Goal: Transaction & Acquisition: Purchase product/service

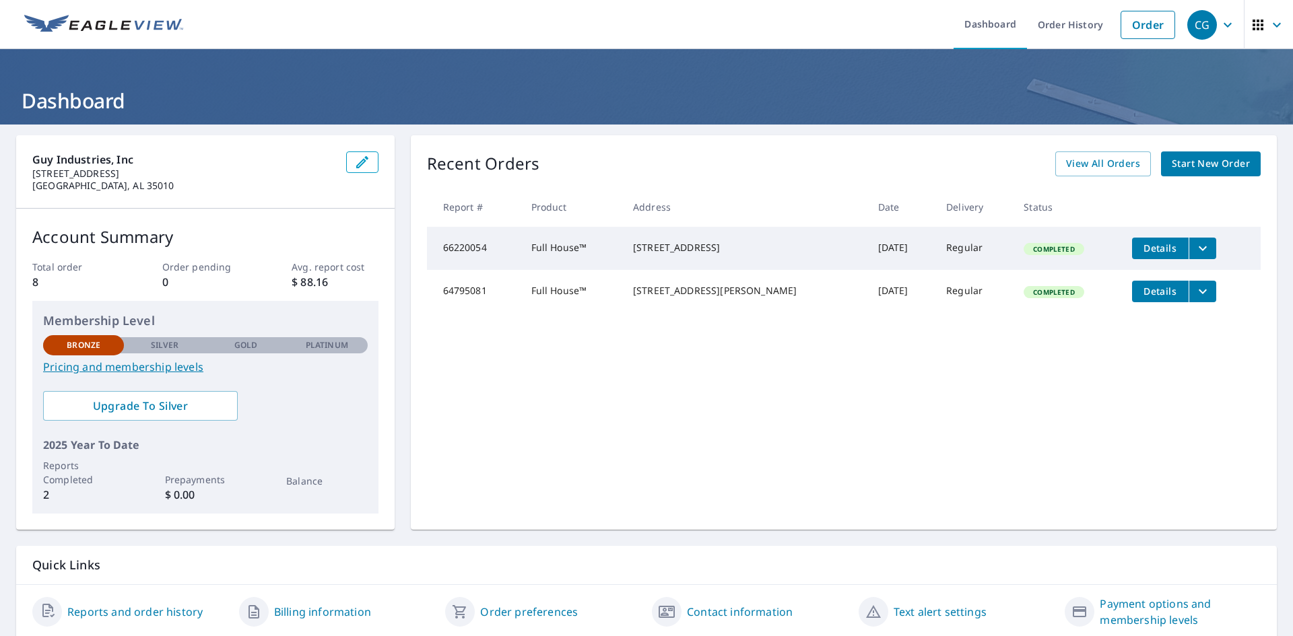
click at [1196, 172] on link "Start New Order" at bounding box center [1211, 163] width 100 height 25
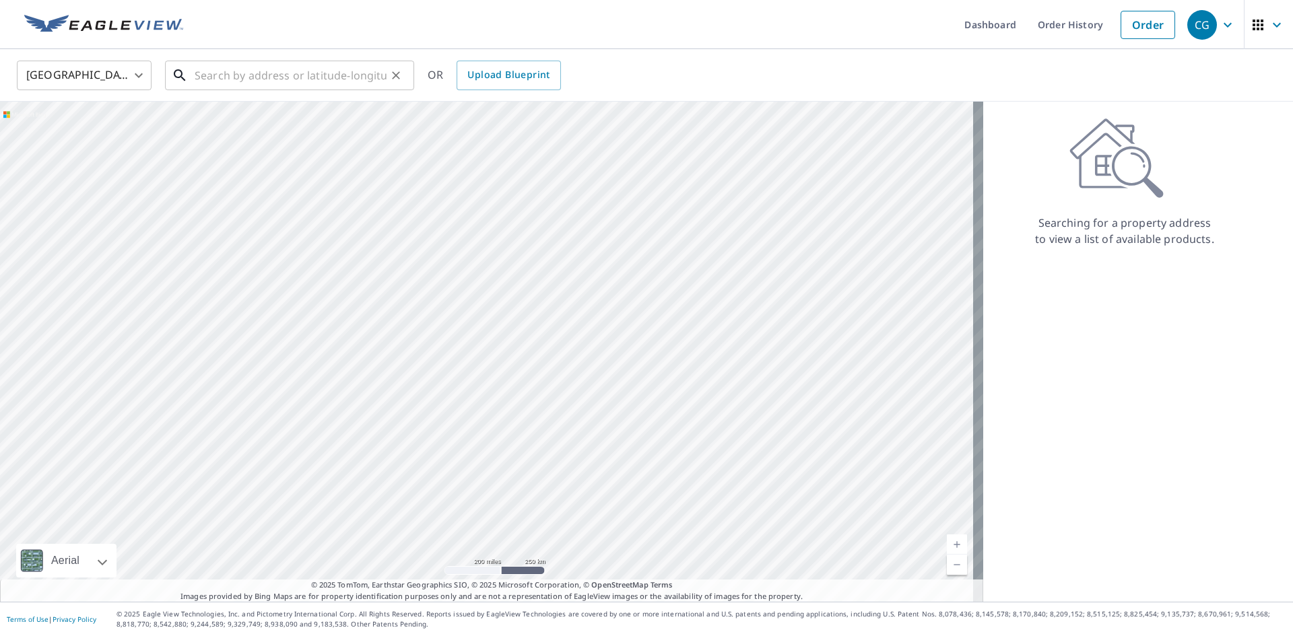
click at [357, 77] on input "text" at bounding box center [291, 76] width 192 height 38
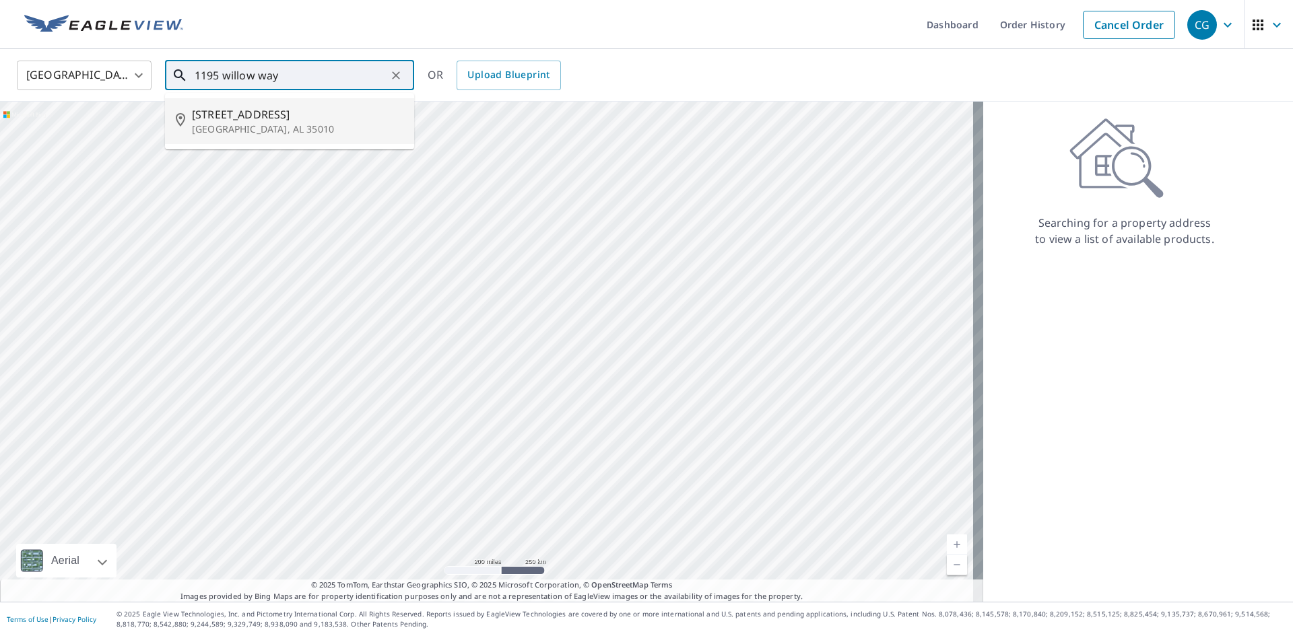
click at [343, 106] on span "[STREET_ADDRESS]" at bounding box center [297, 114] width 211 height 16
type input "[STREET_ADDRESS]"
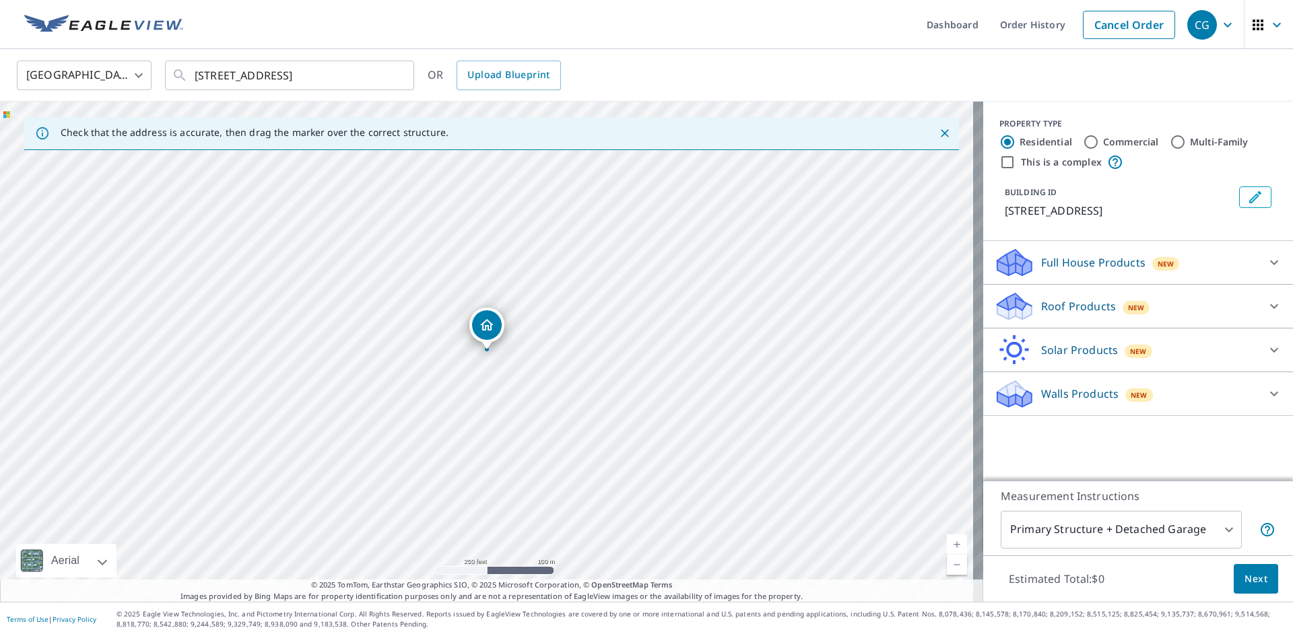
click at [1172, 309] on div "Roof Products New" at bounding box center [1126, 307] width 264 height 32
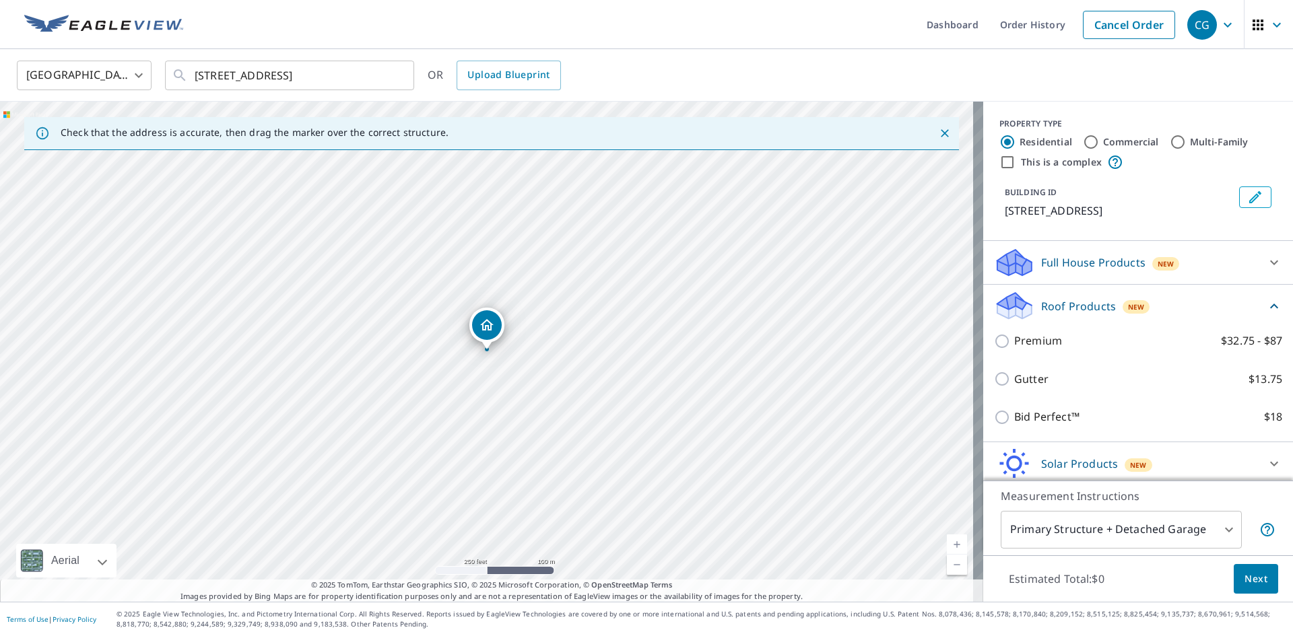
scroll to position [65, 0]
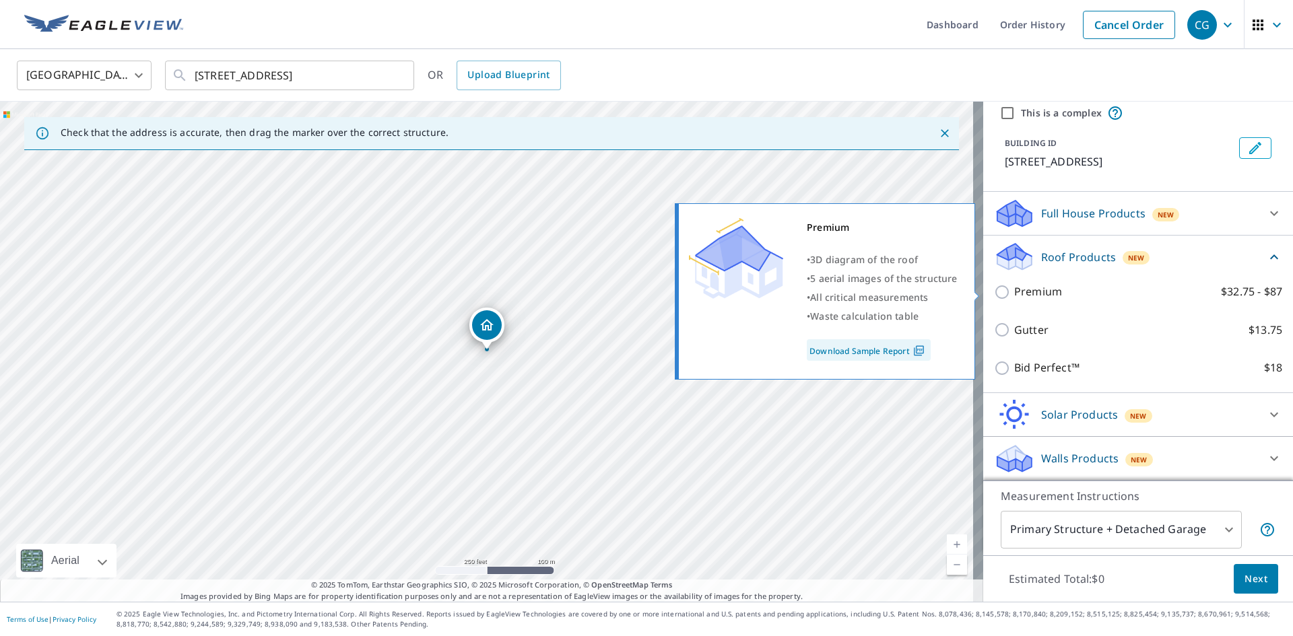
click at [995, 298] on input "Premium $32.75 - $87" at bounding box center [1004, 292] width 20 height 16
checkbox input "true"
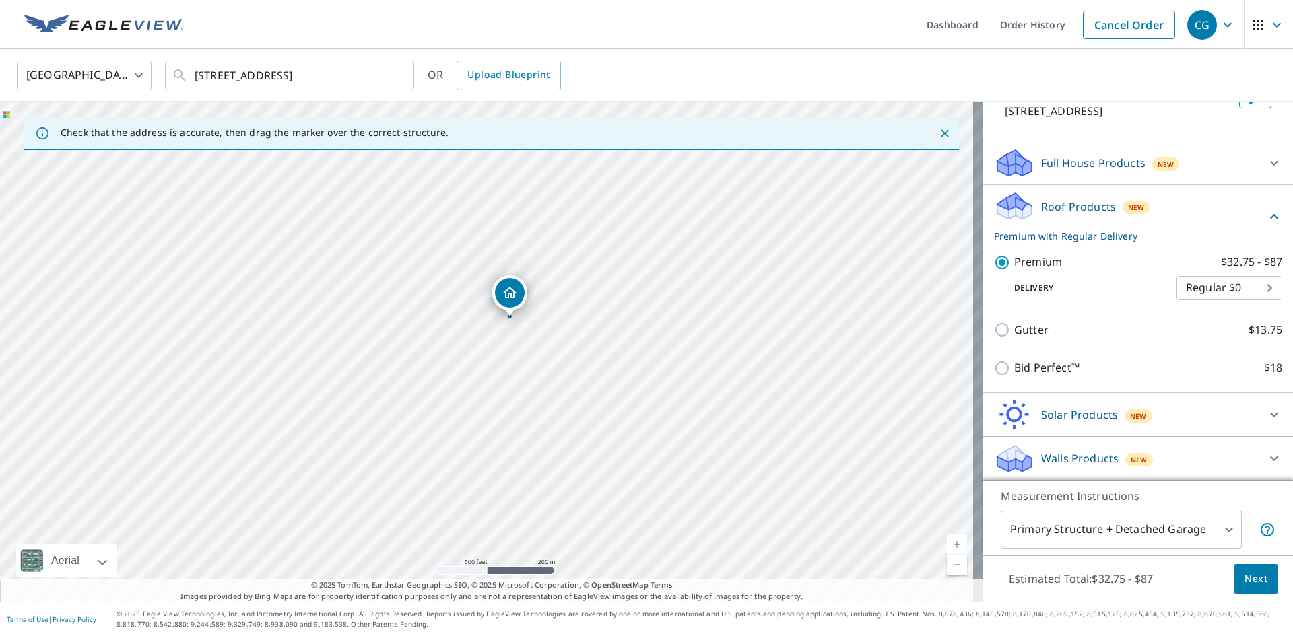
scroll to position [116, 0]
click at [1256, 576] on span "Next" at bounding box center [1255, 579] width 23 height 17
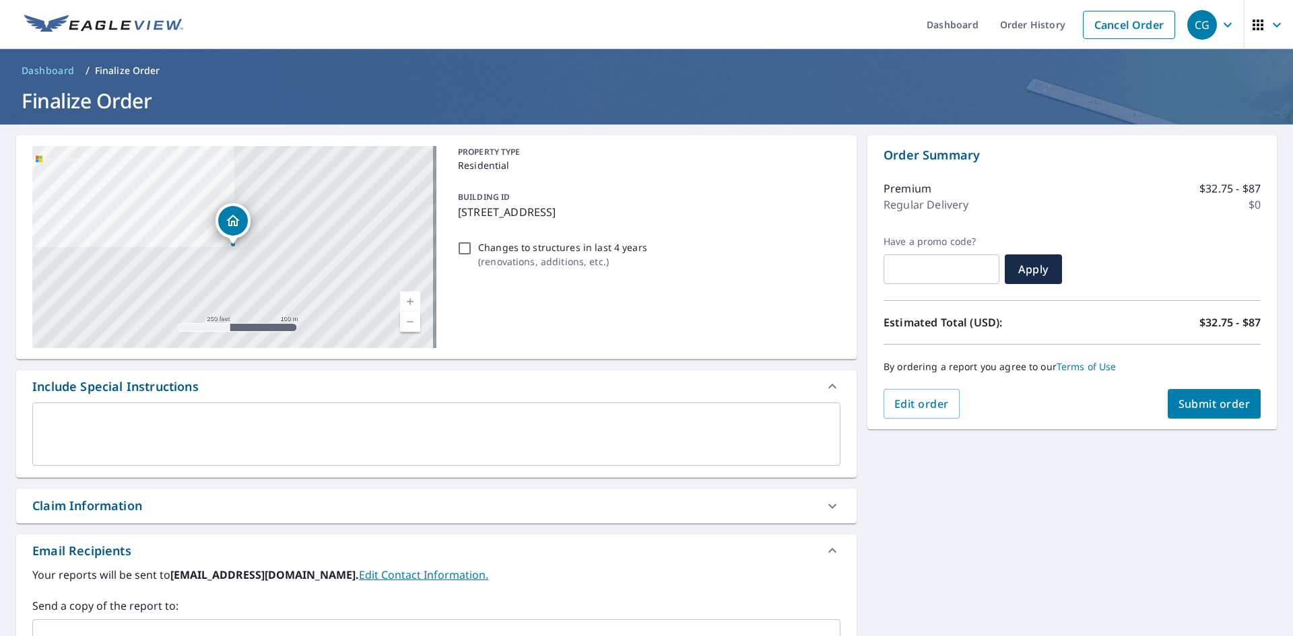
scroll to position [337, 0]
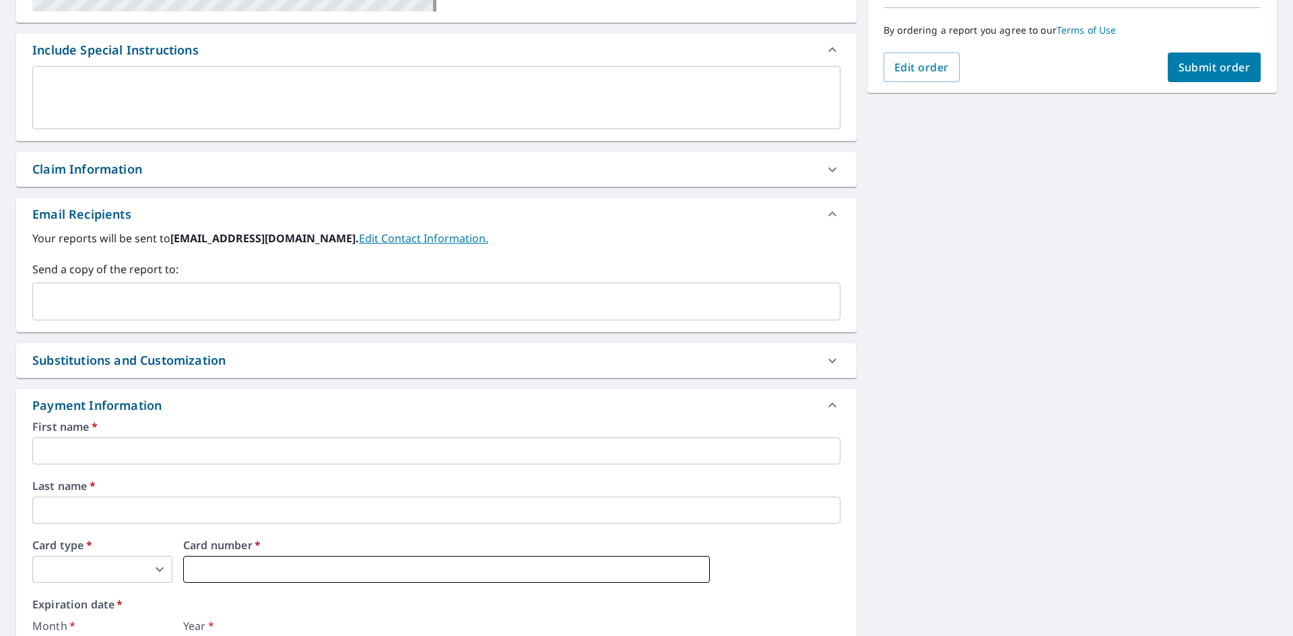
type input "2"
click at [224, 454] on input "text" at bounding box center [436, 451] width 808 height 27
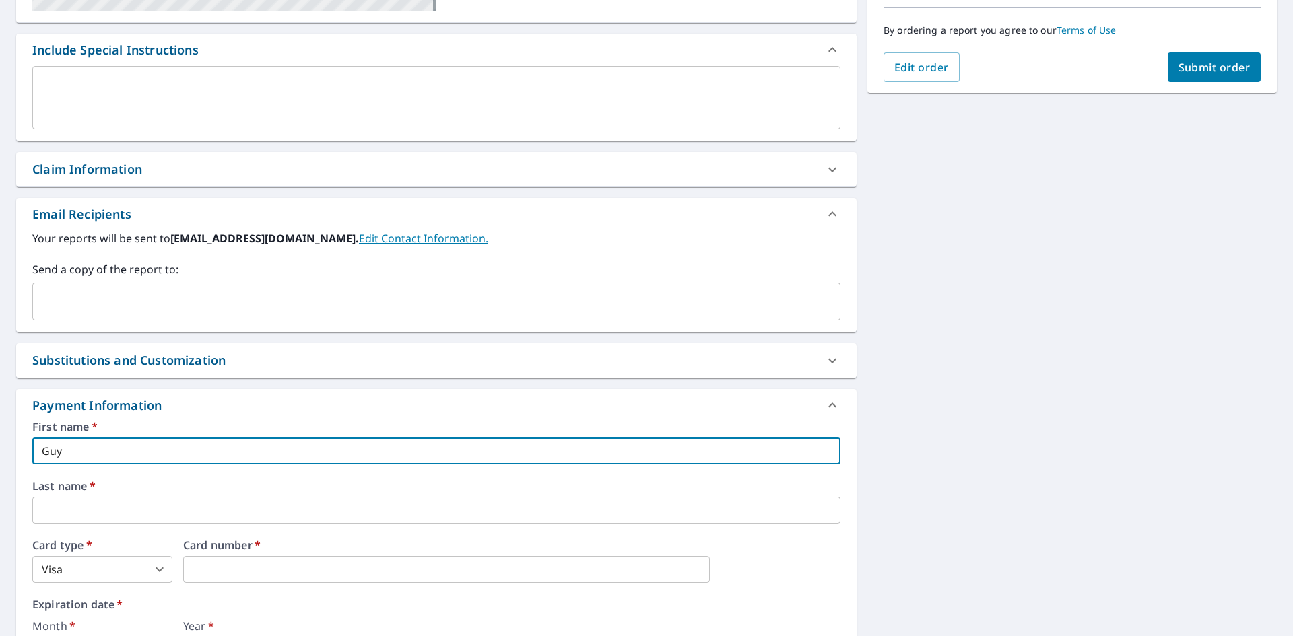
type input "Guy"
click at [207, 514] on input "text" at bounding box center [436, 510] width 808 height 27
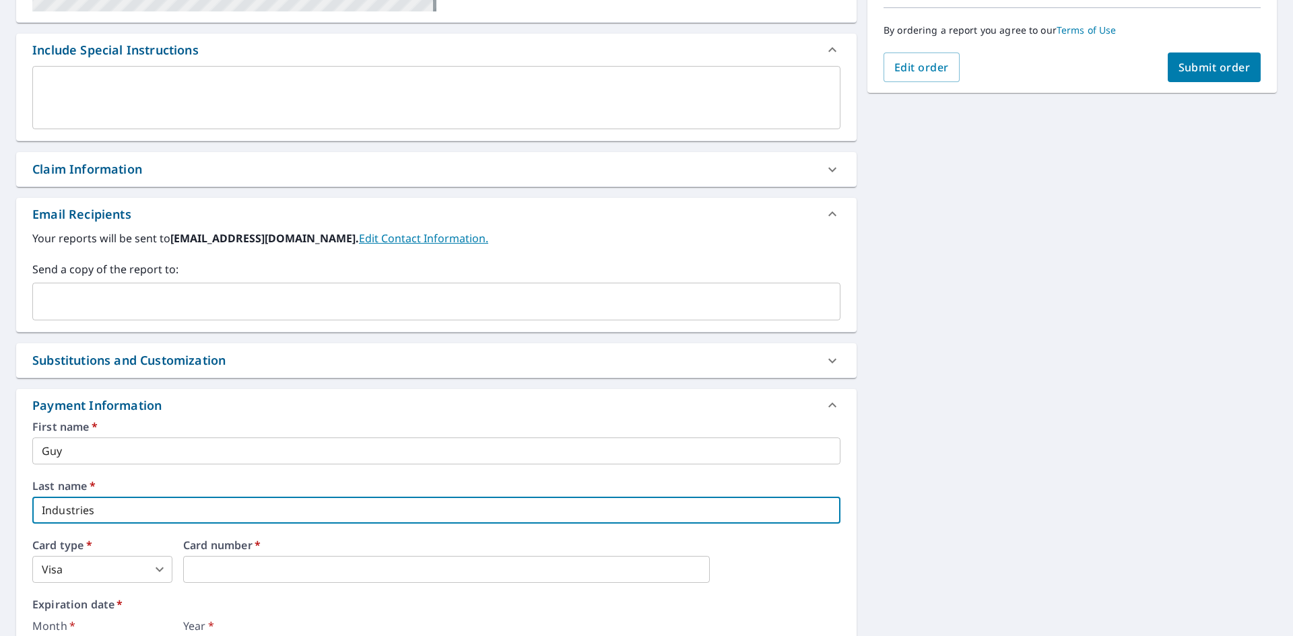
scroll to position [508, 0]
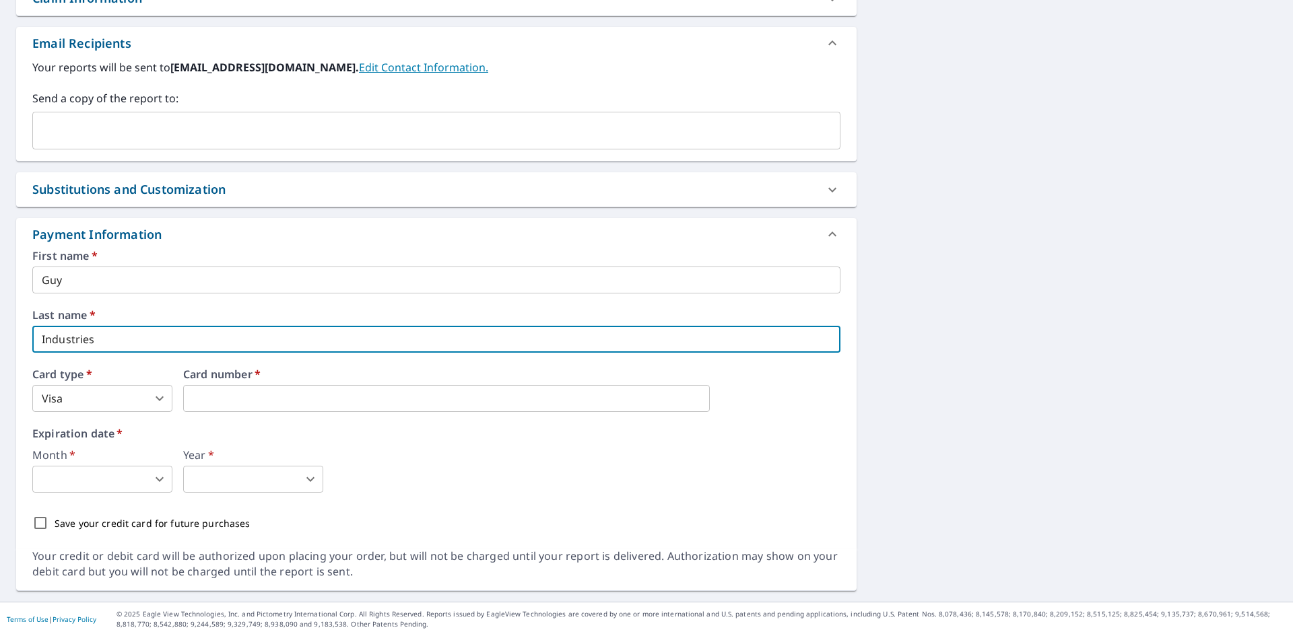
type input "Industries"
click at [149, 485] on body "CG CG Dashboard Order History Cancel Order CG Dashboard / Finalize Order Finali…" at bounding box center [646, 318] width 1293 height 636
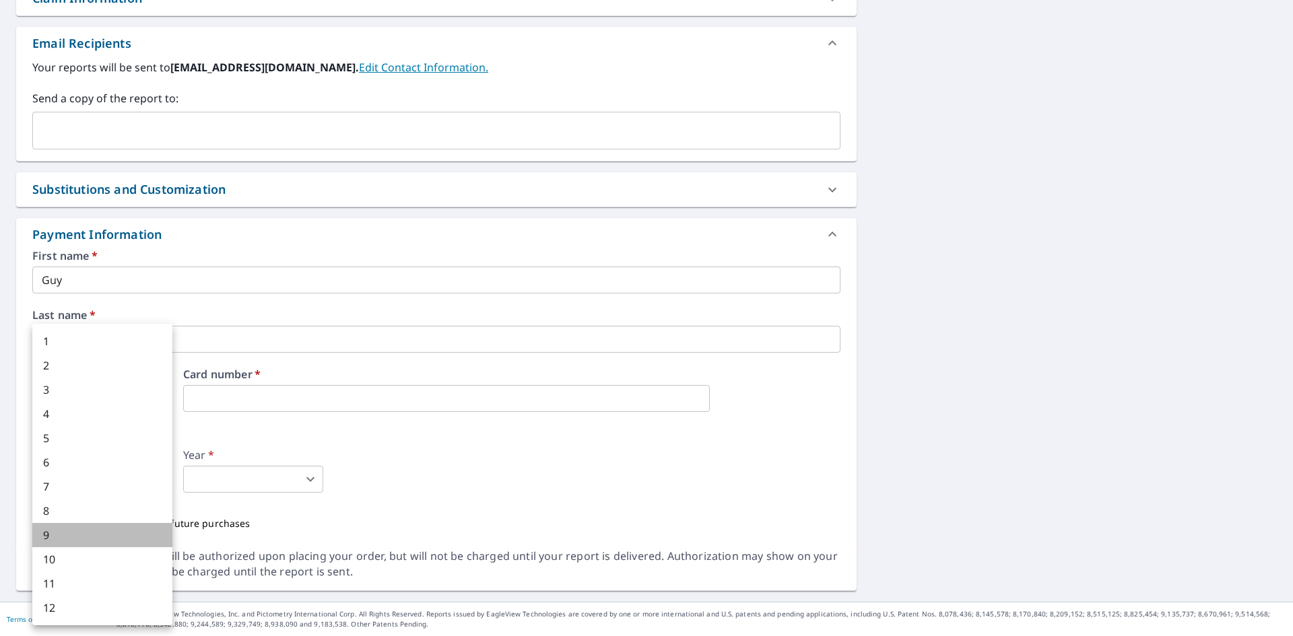
click at [145, 531] on li "9" at bounding box center [102, 535] width 140 height 24
type input "9"
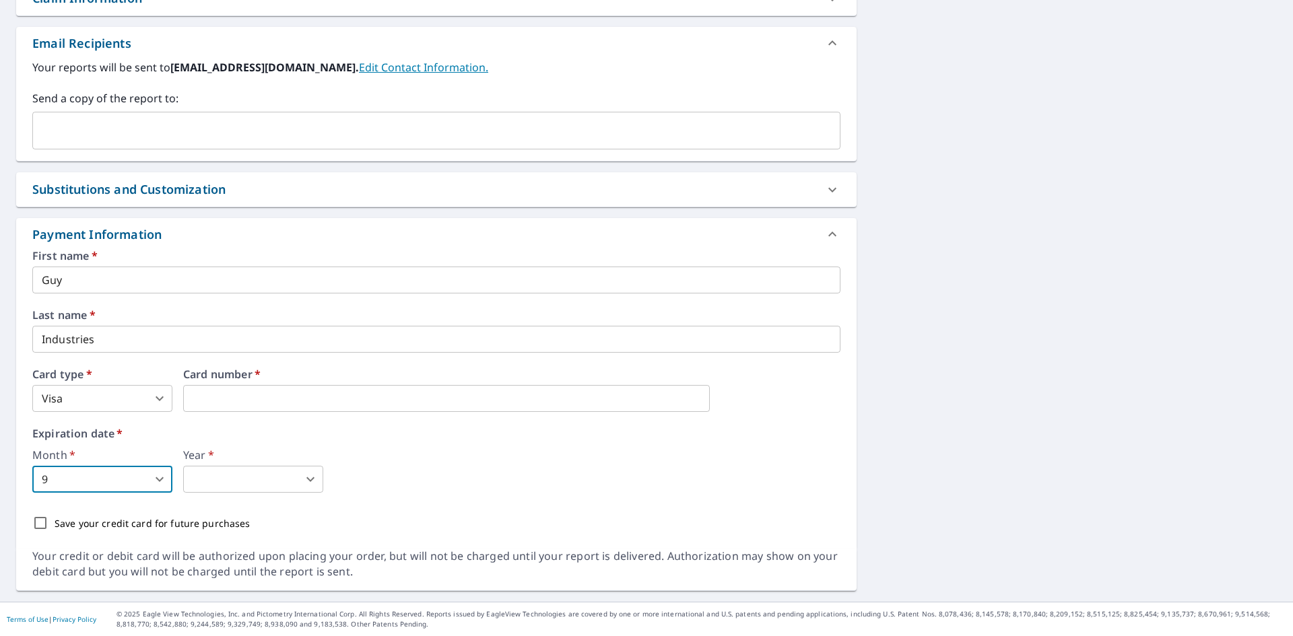
click at [293, 484] on body "CG CG Dashboard Order History Cancel Order CG Dashboard / Finalize Order Finali…" at bounding box center [646, 318] width 1293 height 636
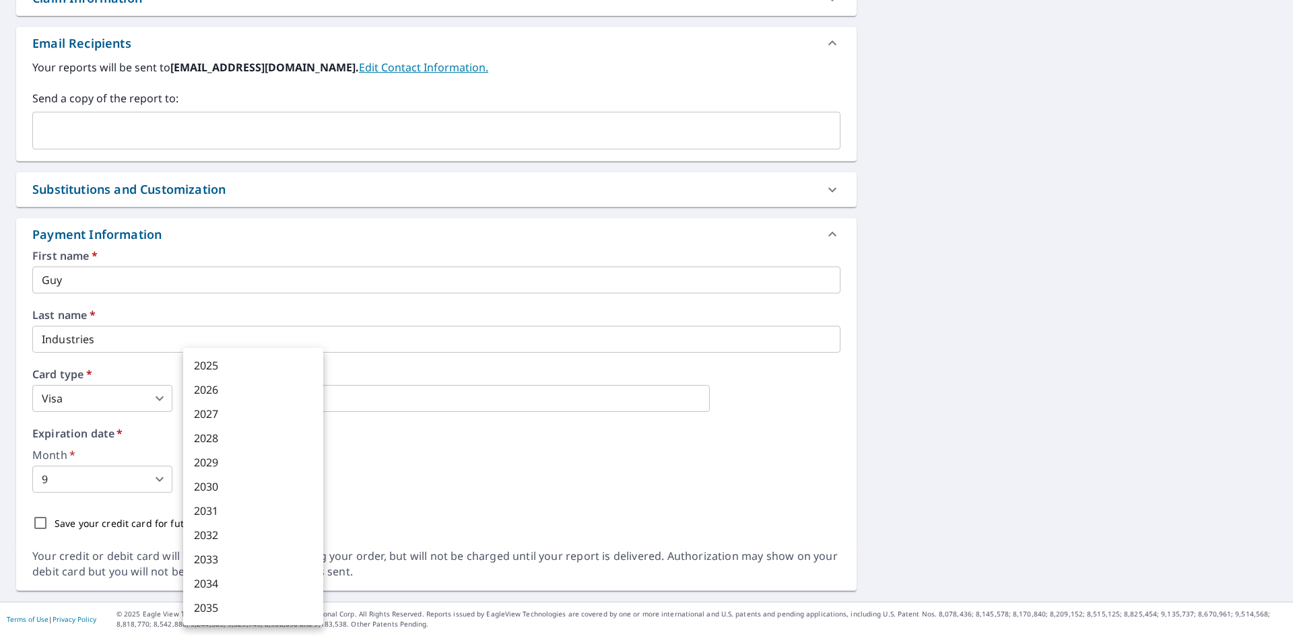
click at [272, 440] on li "2028" at bounding box center [253, 438] width 140 height 24
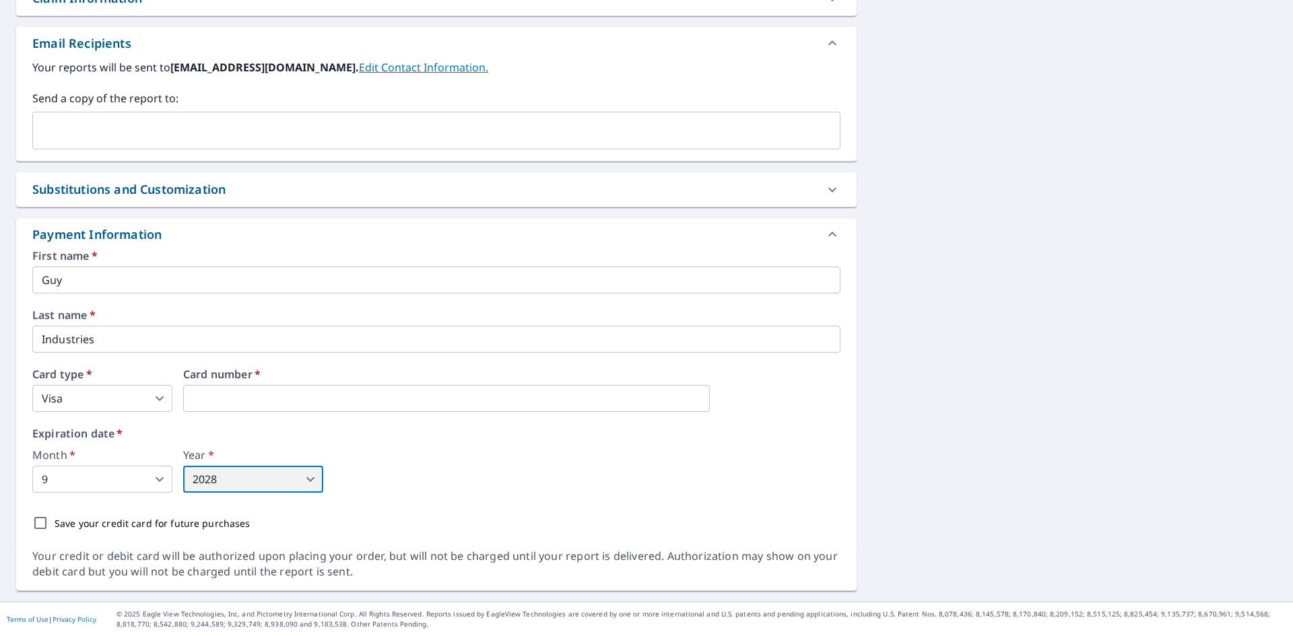
type input "2028"
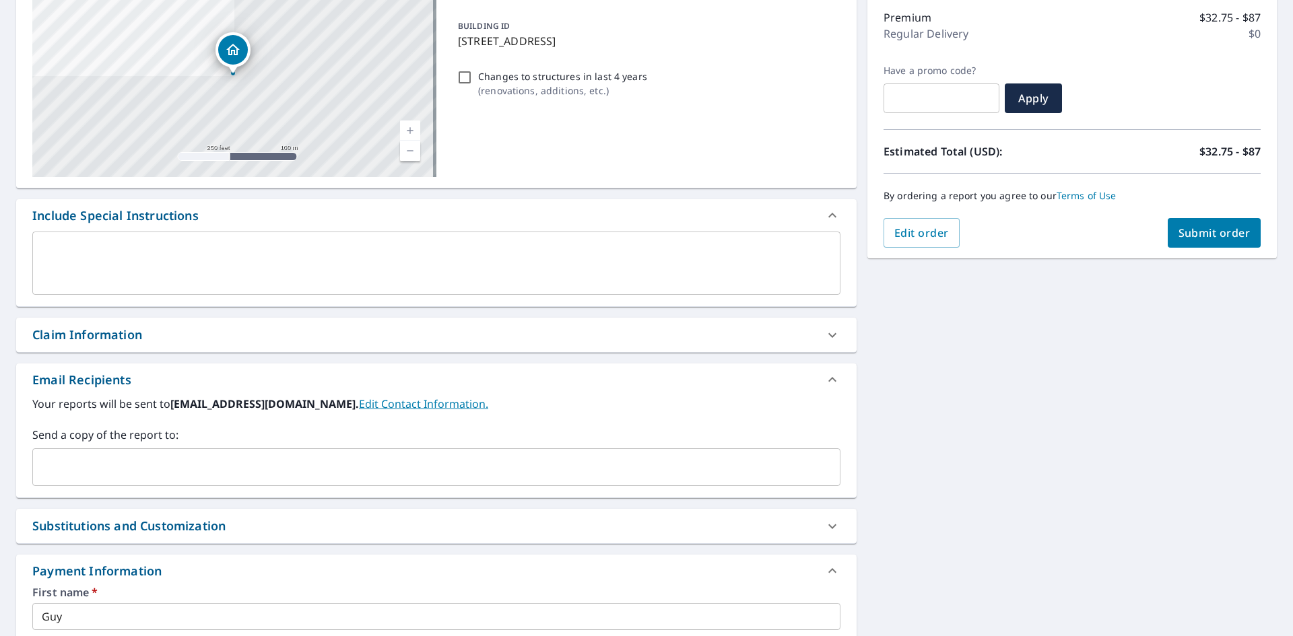
scroll to position [0, 0]
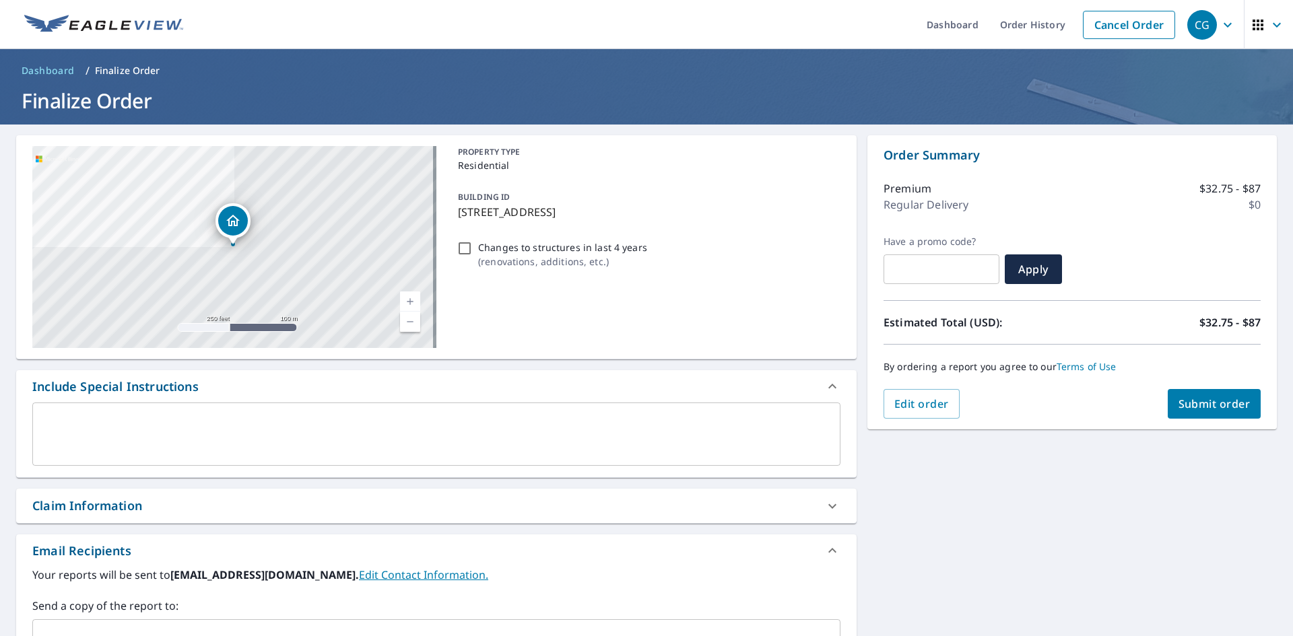
click at [1206, 403] on span "Submit order" at bounding box center [1214, 404] width 72 height 15
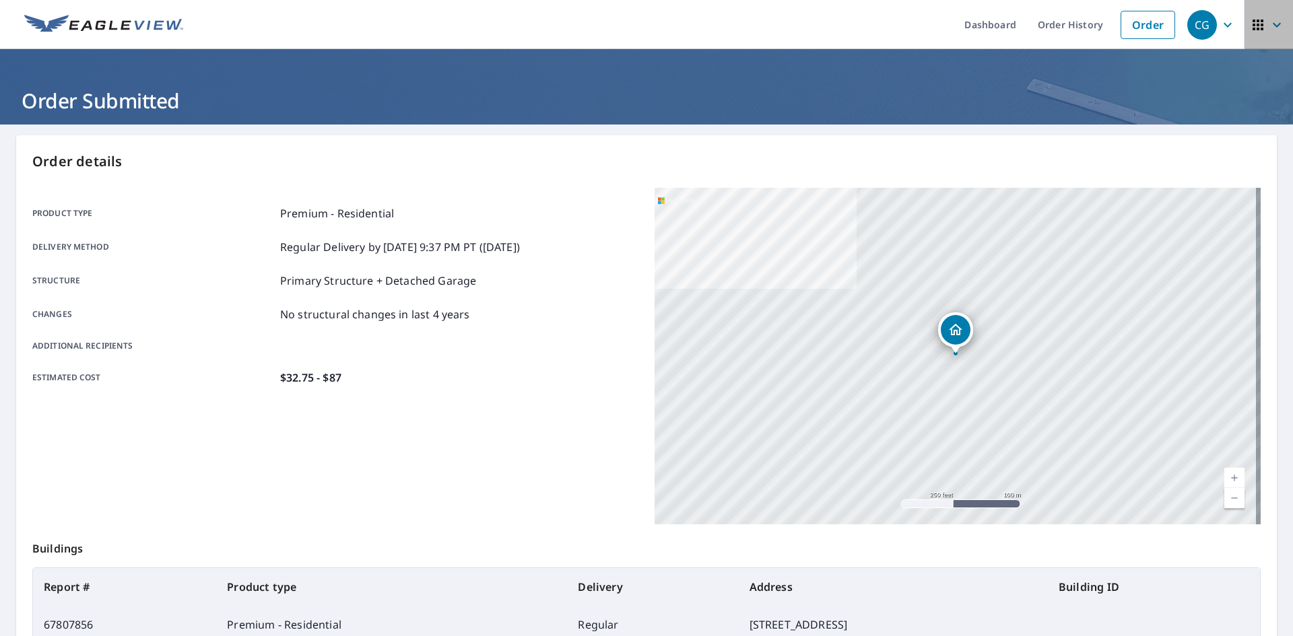
click at [1268, 26] on icon "button" at bounding box center [1276, 25] width 16 height 16
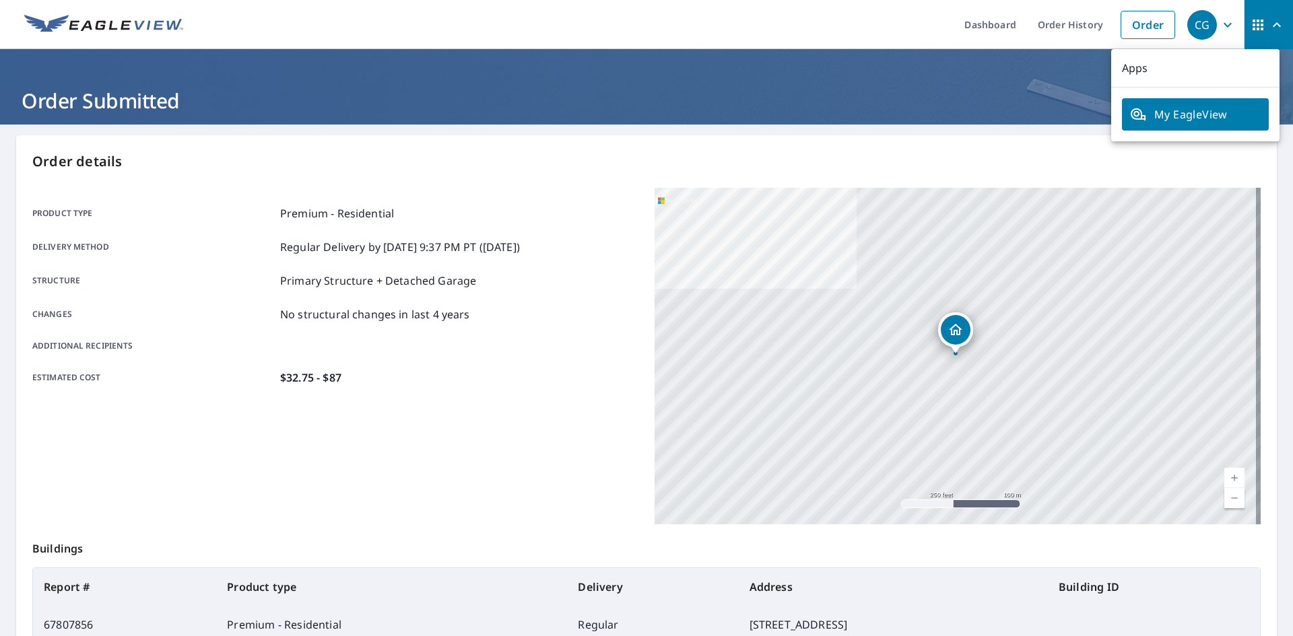
click at [1187, 28] on div "CG" at bounding box center [1202, 25] width 30 height 30
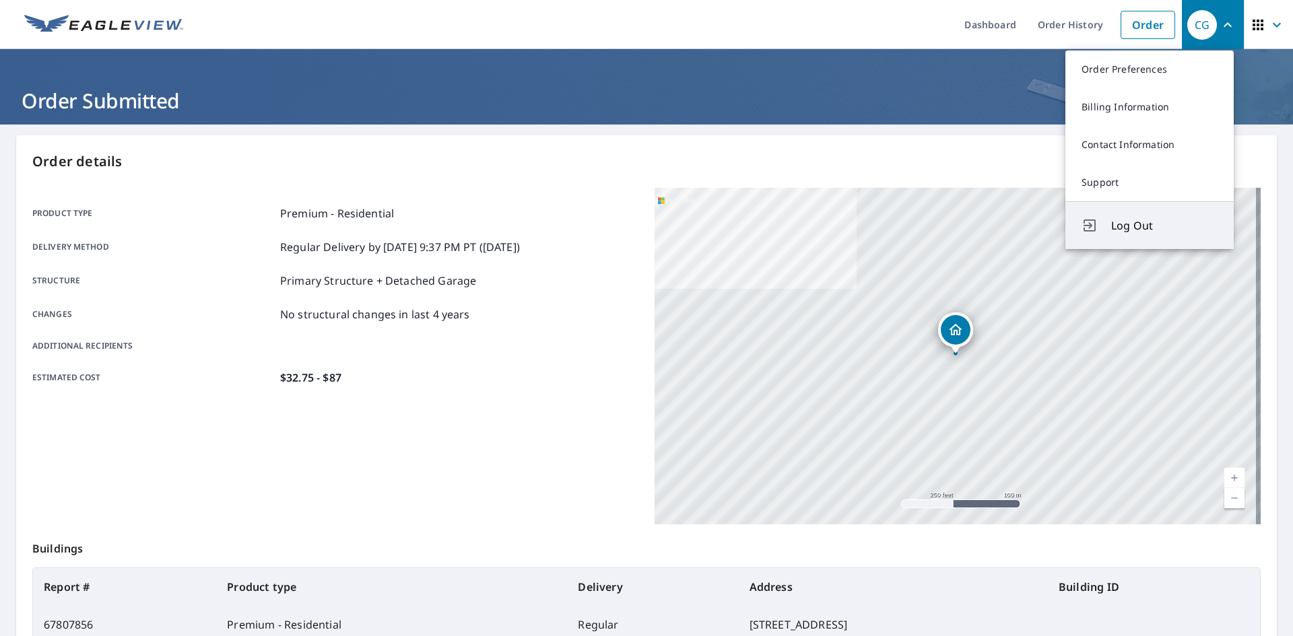
click at [1146, 221] on span "Log Out" at bounding box center [1164, 225] width 106 height 16
